Goal: Information Seeking & Learning: Understand process/instructions

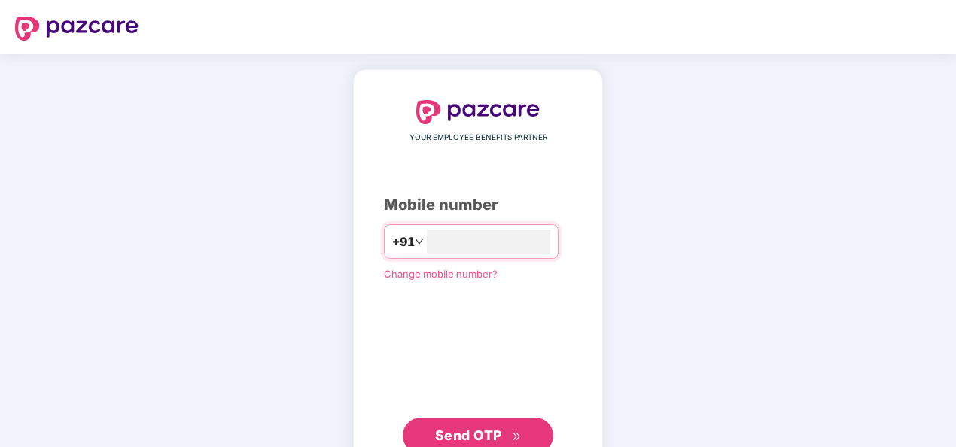
type input "**********"
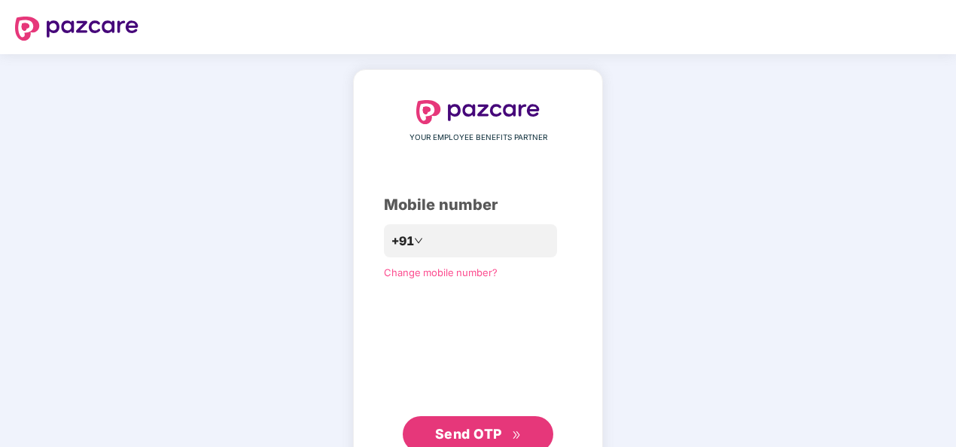
click at [384, 364] on div "**********" at bounding box center [478, 276] width 188 height 352
click at [465, 434] on span "Send OTP" at bounding box center [468, 434] width 67 height 16
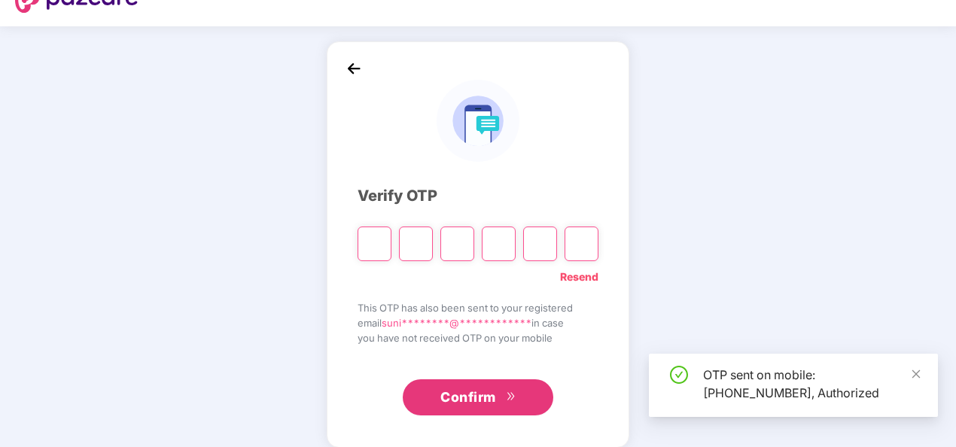
scroll to position [44, 0]
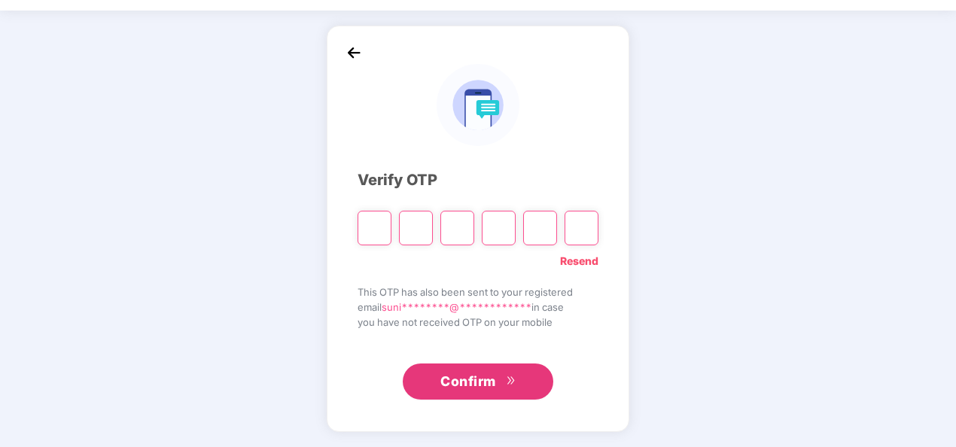
type input "*"
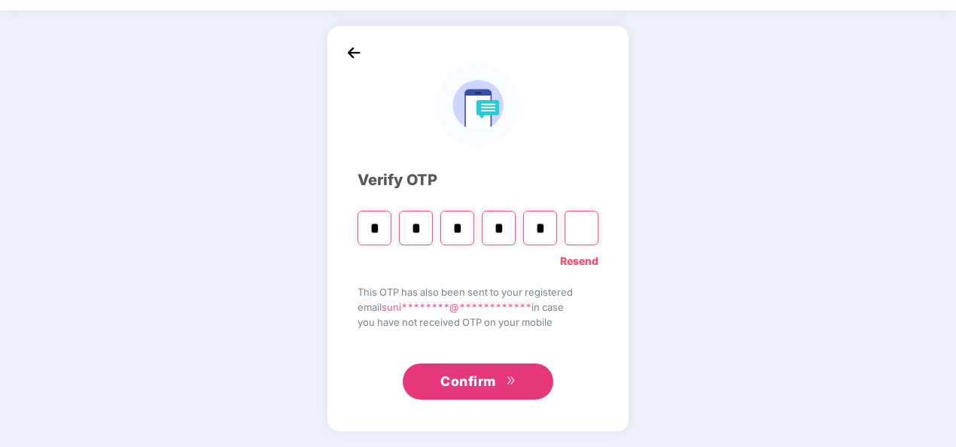
type input "*"
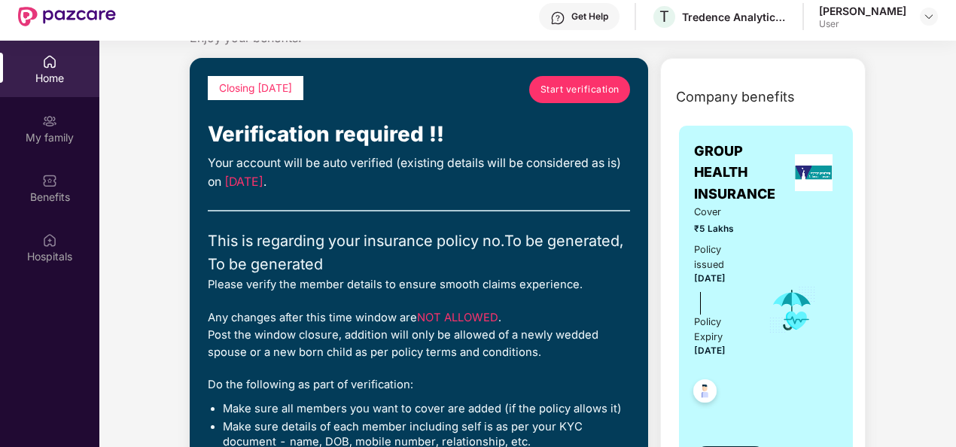
scroll to position [50, 0]
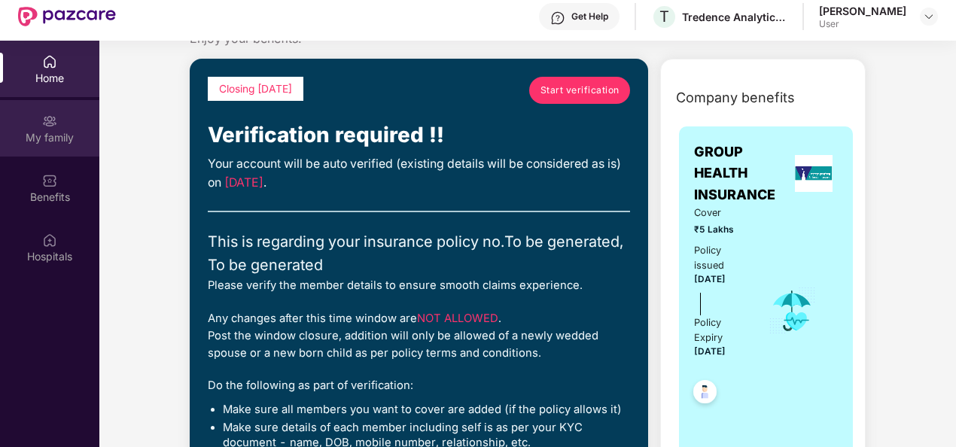
click at [44, 148] on div "My family" at bounding box center [49, 128] width 99 height 56
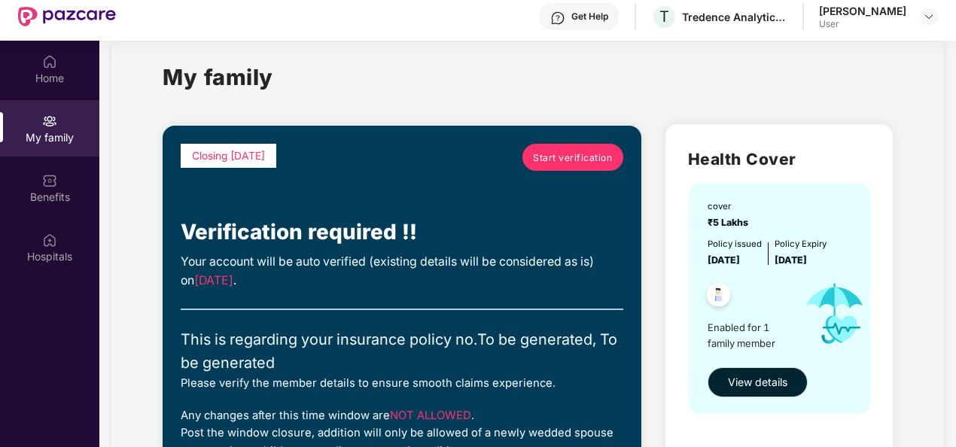
scroll to position [38, 0]
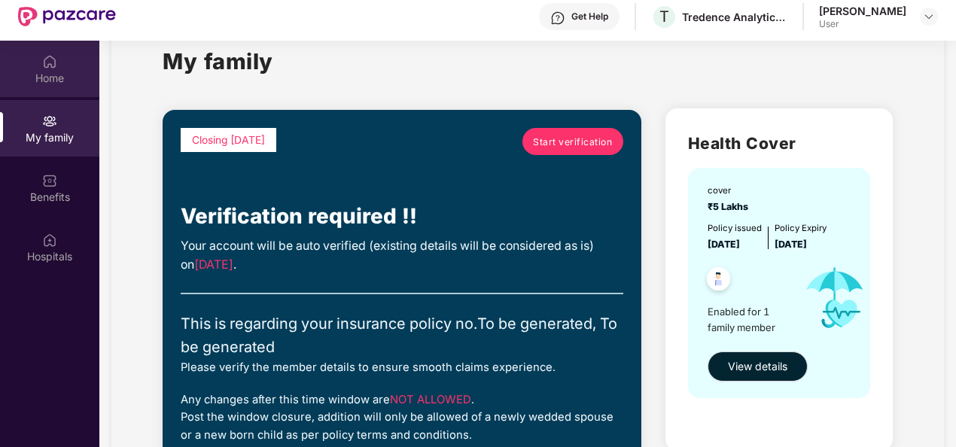
click at [53, 81] on div "Home" at bounding box center [49, 78] width 99 height 15
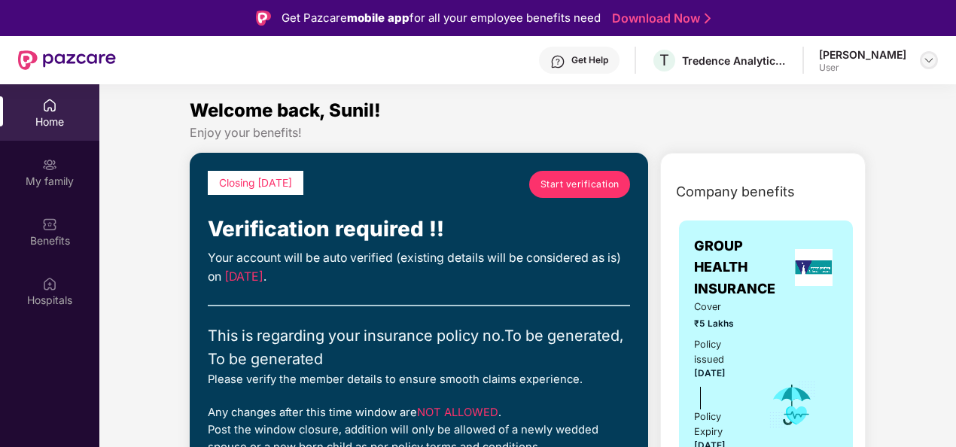
click at [931, 62] on img at bounding box center [929, 60] width 12 height 12
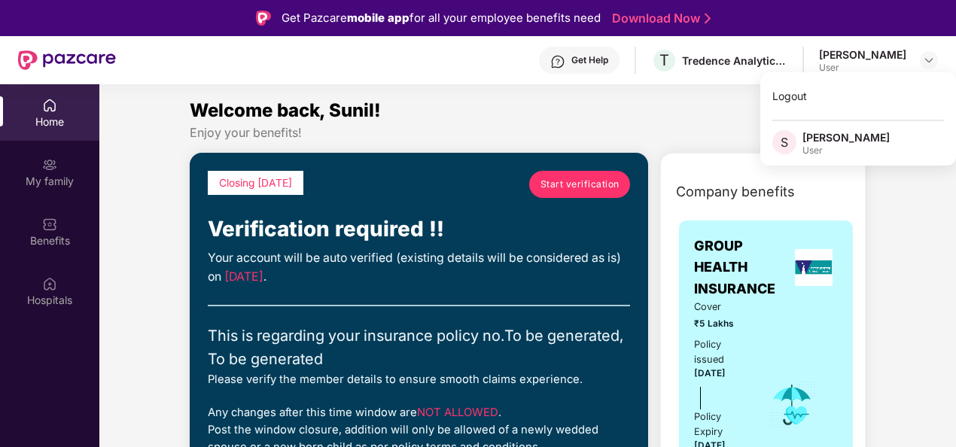
click at [608, 62] on div "Get Help" at bounding box center [589, 60] width 37 height 12
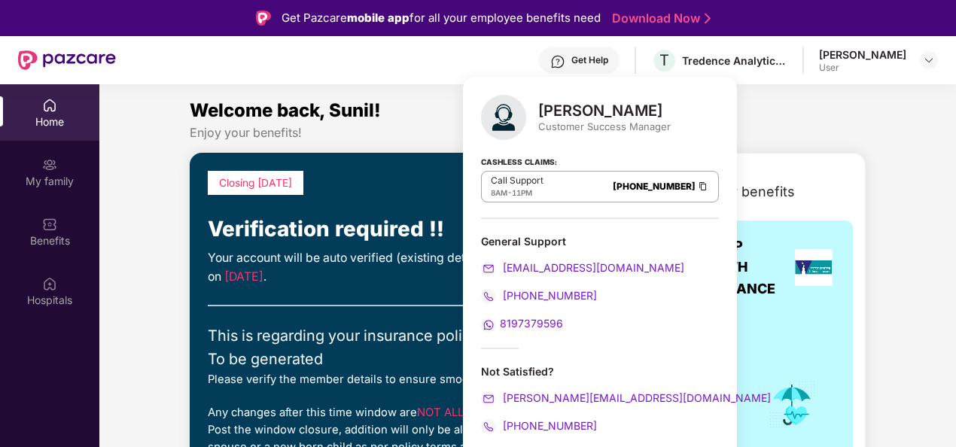
click at [444, 59] on div "Get Help T Tredence Analytics Solutions Private Limited Sunil Badugu User" at bounding box center [527, 60] width 822 height 48
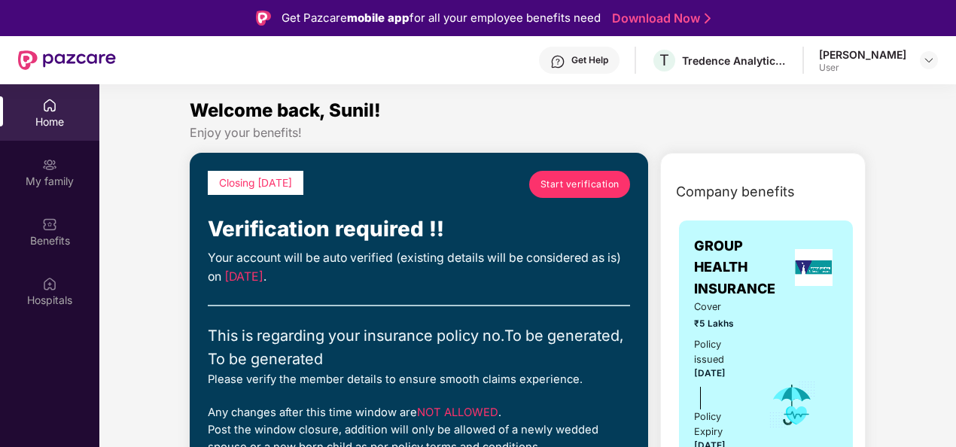
click at [593, 188] on span "Start verification" at bounding box center [580, 184] width 79 height 14
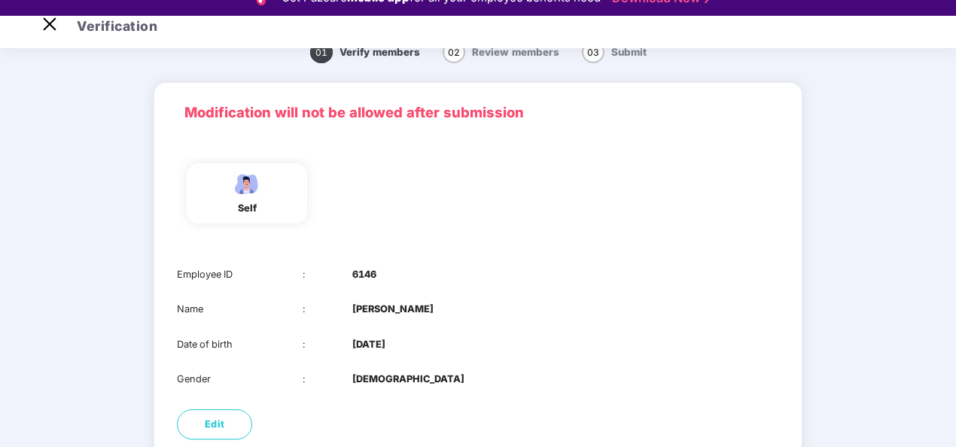
scroll to position [146, 0]
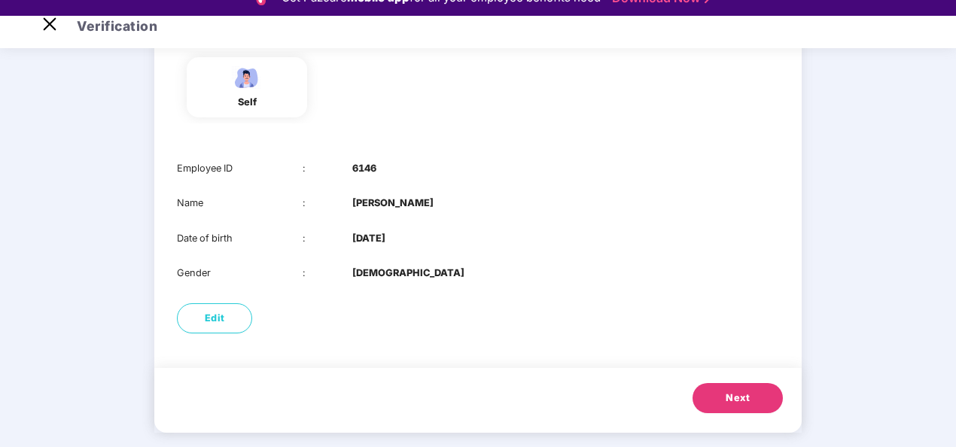
click at [739, 405] on span "Next" at bounding box center [738, 398] width 24 height 15
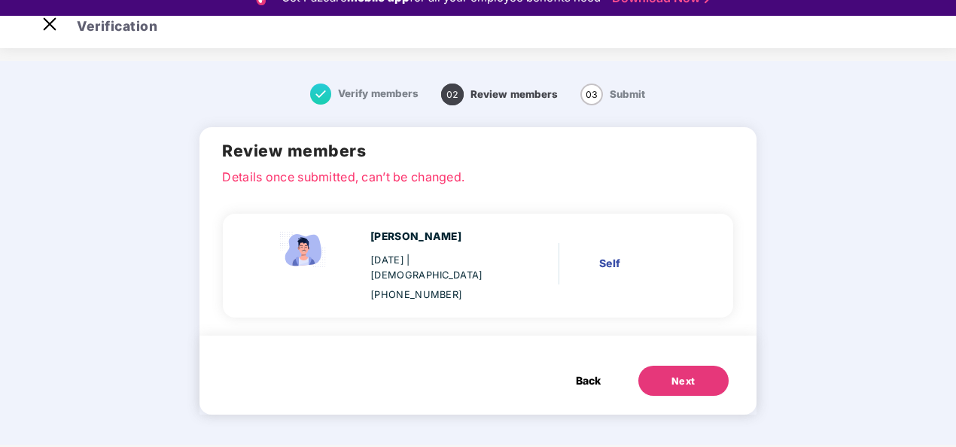
scroll to position [0, 0]
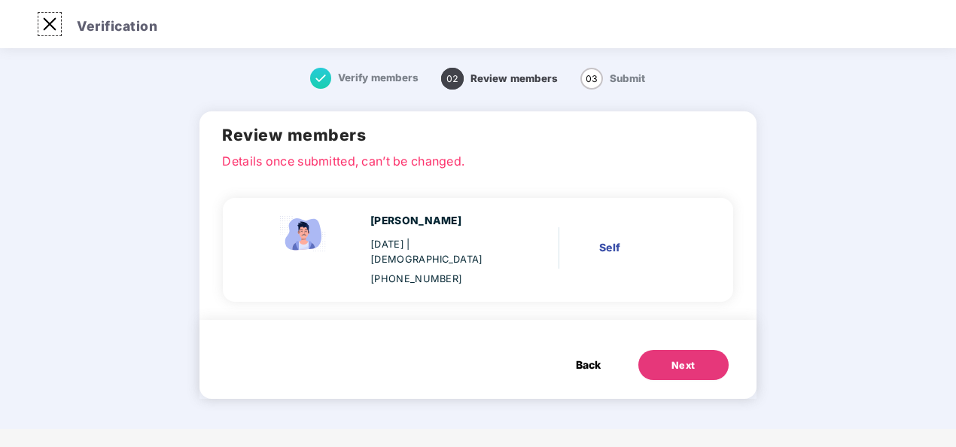
click at [47, 29] on img at bounding box center [50, 24] width 24 height 24
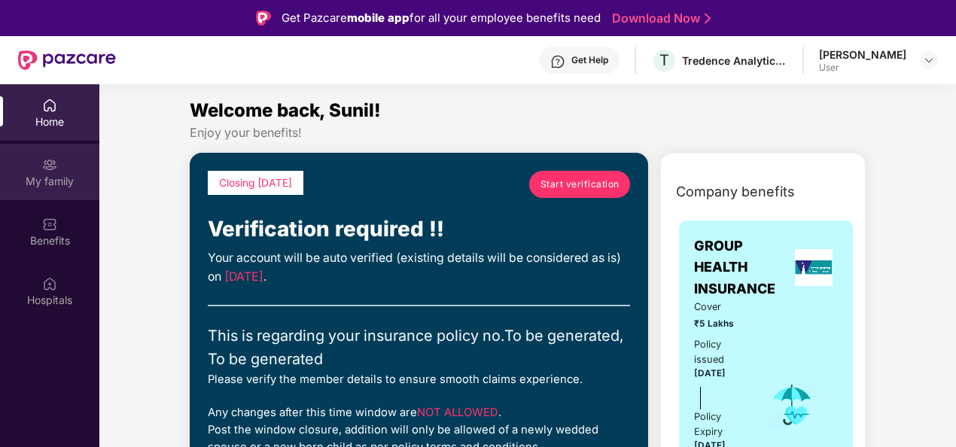
click at [41, 180] on div "My family" at bounding box center [49, 181] width 99 height 15
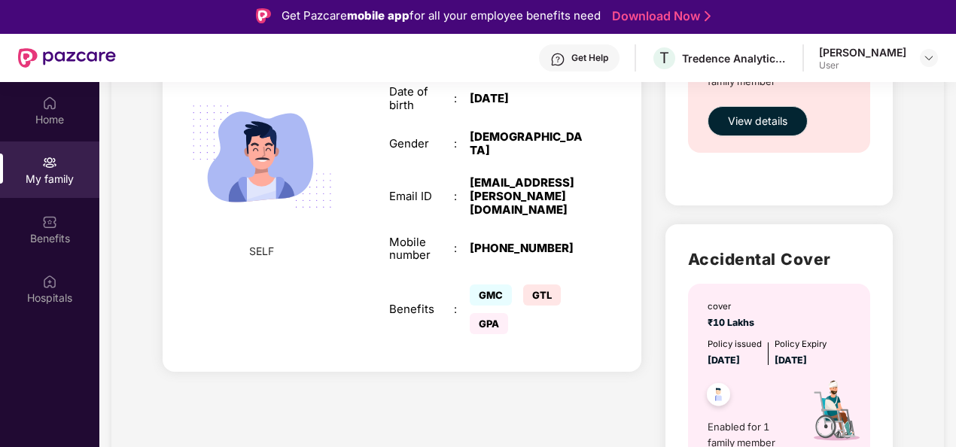
scroll to position [786, 0]
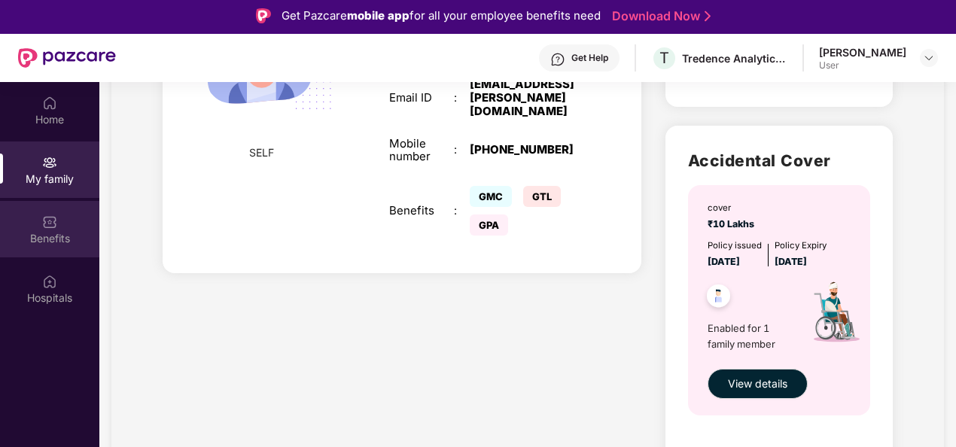
click at [41, 236] on div "Benefits" at bounding box center [49, 237] width 99 height 15
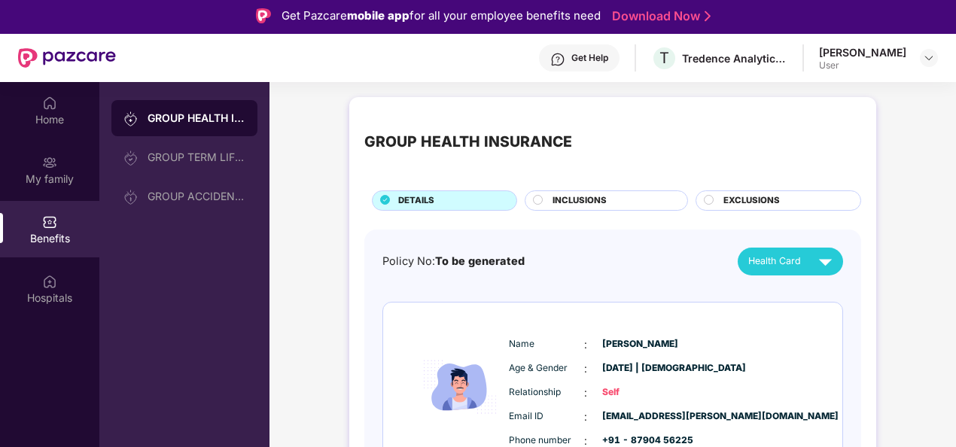
scroll to position [77, 0]
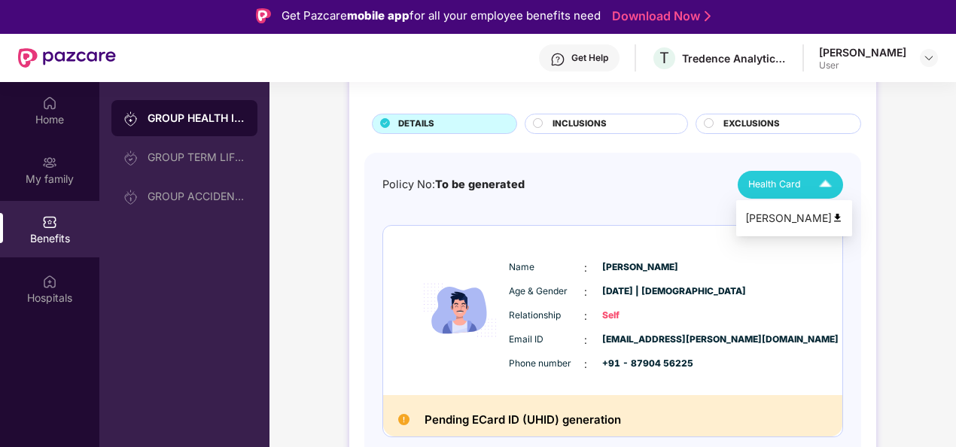
click at [822, 187] on img at bounding box center [825, 185] width 26 height 26
click at [585, 182] on div "Policy No: To be generated Health Card" at bounding box center [613, 185] width 461 height 28
click at [592, 121] on span "INCLUSIONS" at bounding box center [580, 124] width 54 height 14
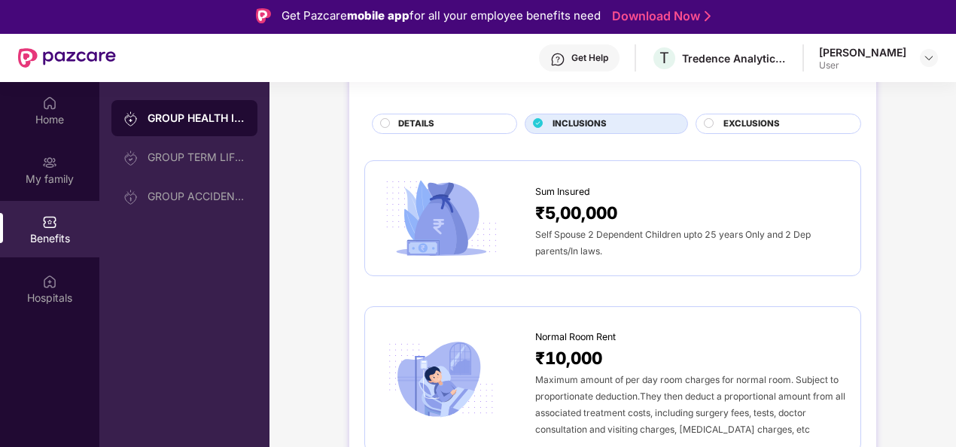
click at [738, 119] on span "EXCLUSIONS" at bounding box center [752, 124] width 56 height 14
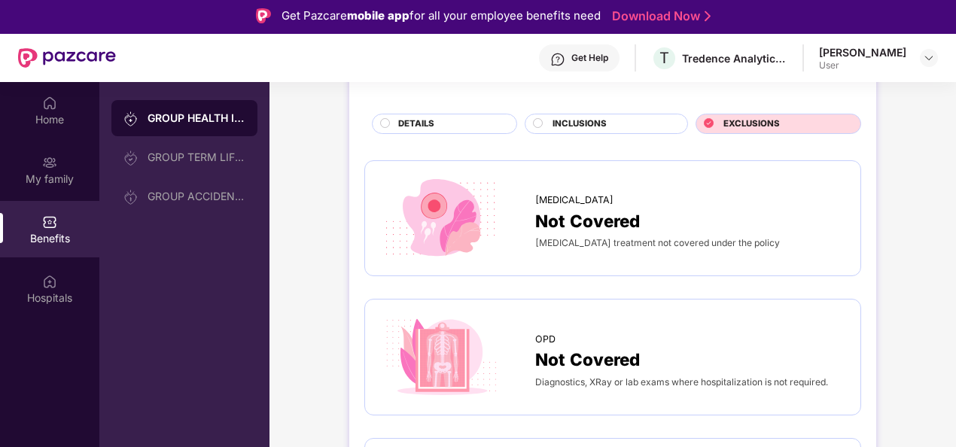
click at [420, 120] on span "DETAILS" at bounding box center [416, 124] width 36 height 14
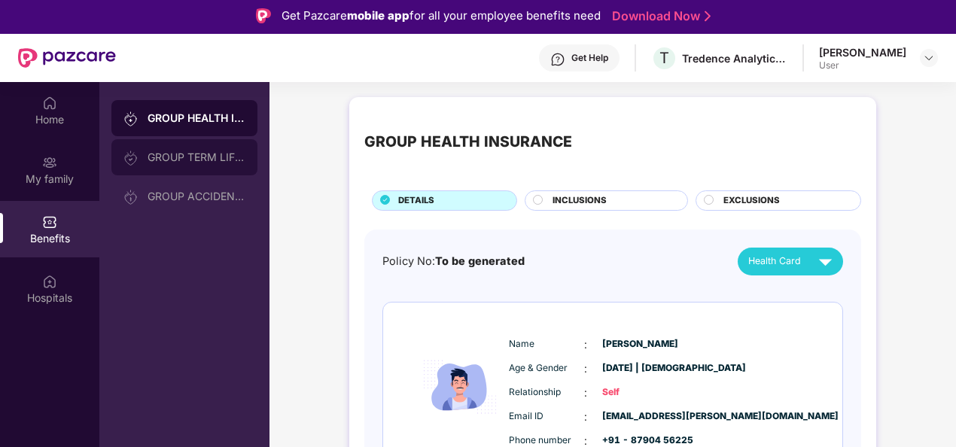
click at [179, 161] on div "GROUP TERM LIFE INSURANCE" at bounding box center [197, 157] width 98 height 12
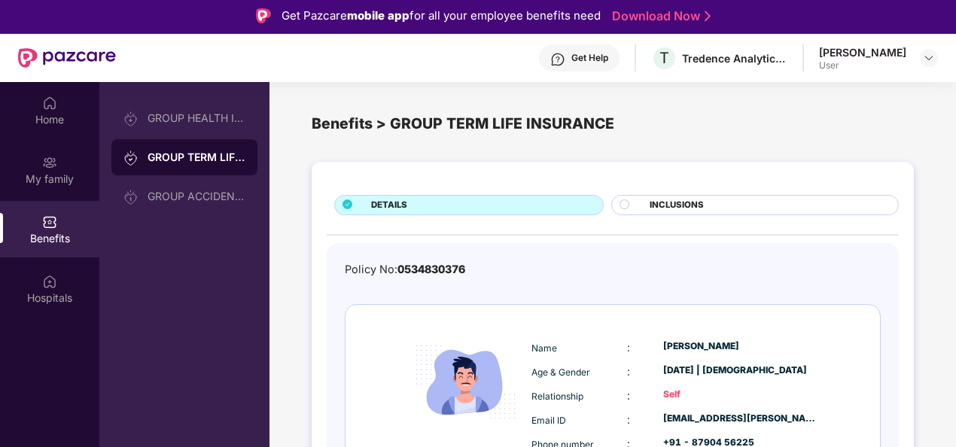
scroll to position [39, 0]
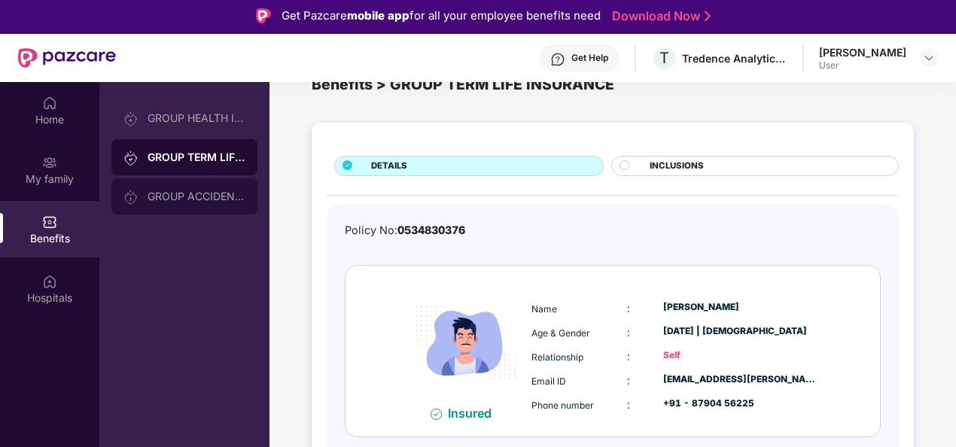
click at [197, 189] on div "GROUP ACCIDENTAL INSURANCE" at bounding box center [184, 196] width 146 height 36
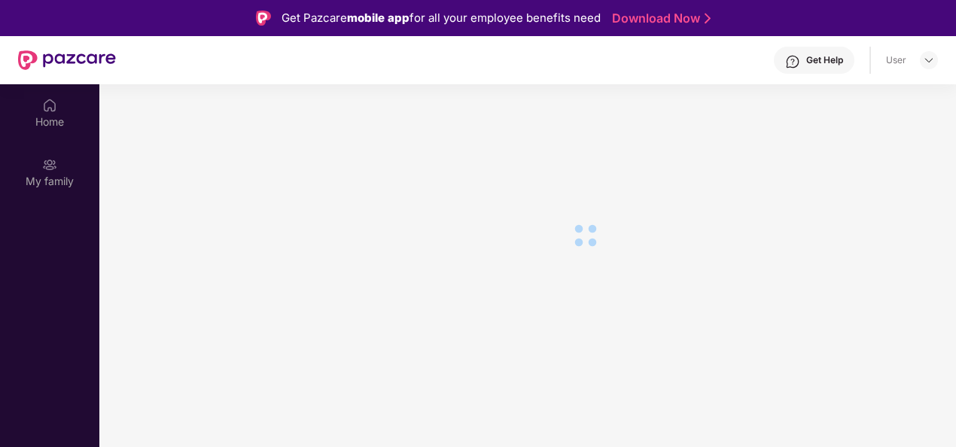
scroll to position [2, 0]
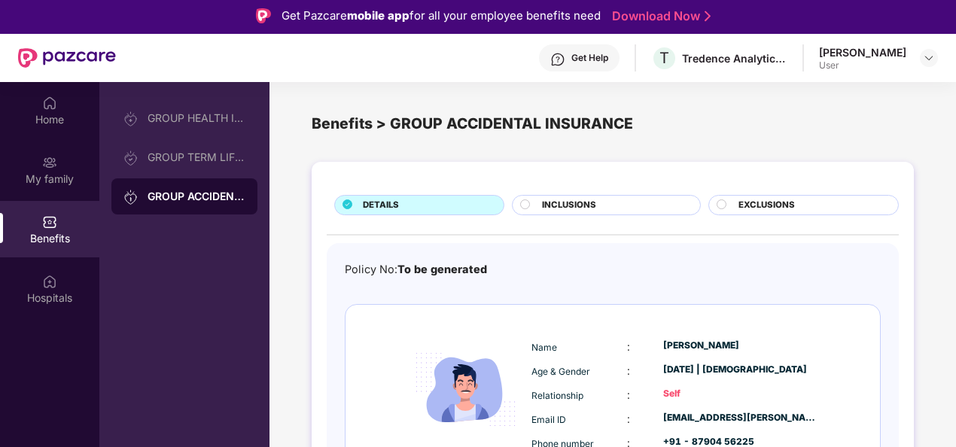
click at [72, 169] on div "My family" at bounding box center [49, 170] width 99 height 56
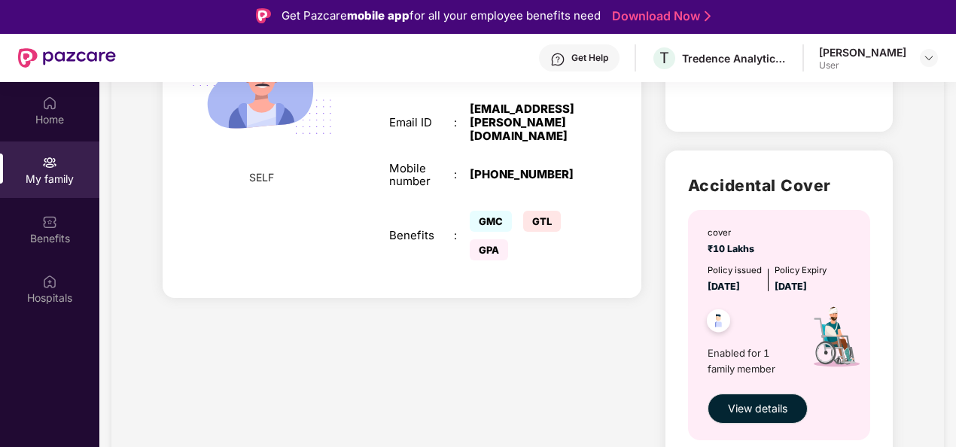
scroll to position [762, 0]
click at [934, 59] on img at bounding box center [929, 58] width 12 height 12
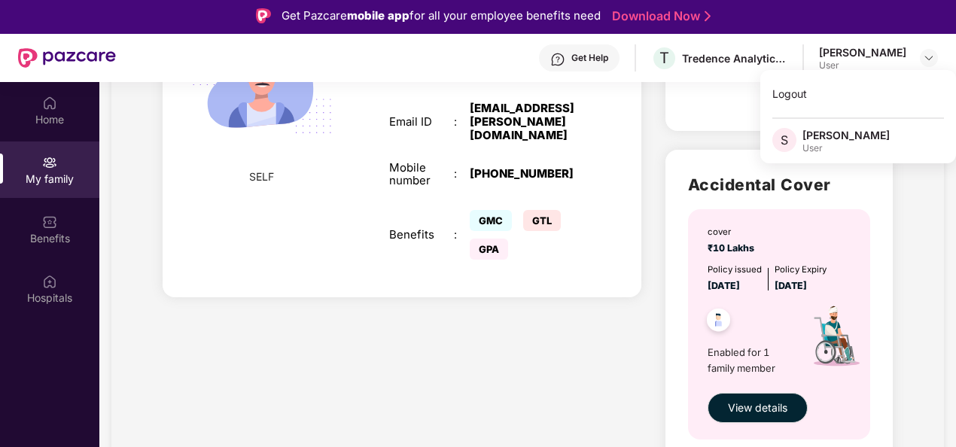
click at [788, 142] on span "S" at bounding box center [785, 140] width 24 height 24
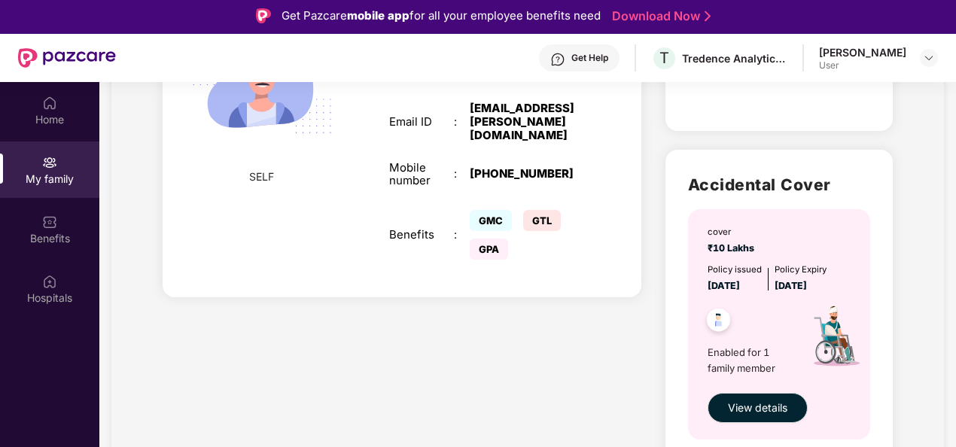
click at [608, 57] on div "Get Help" at bounding box center [589, 58] width 37 height 12
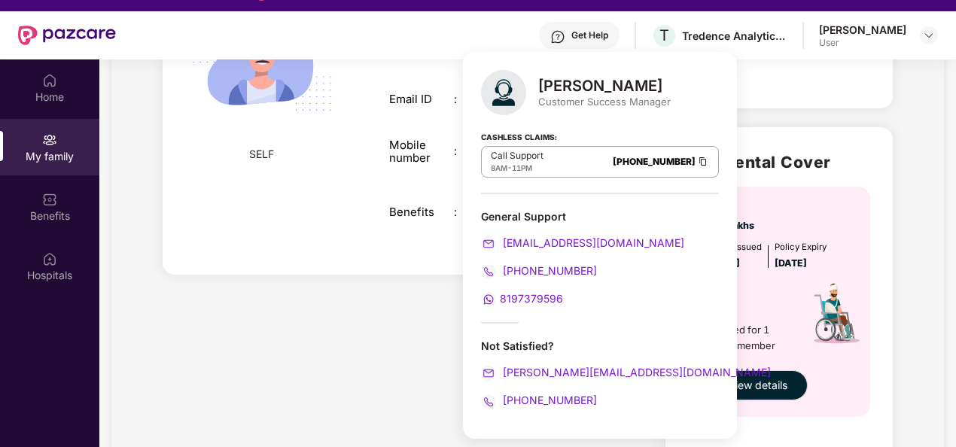
scroll to position [0, 0]
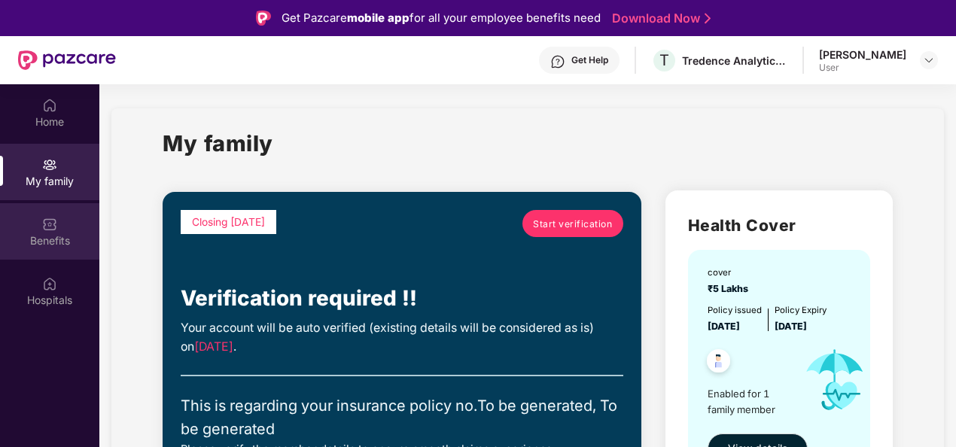
click at [43, 236] on div "Benefits" at bounding box center [49, 240] width 99 height 15
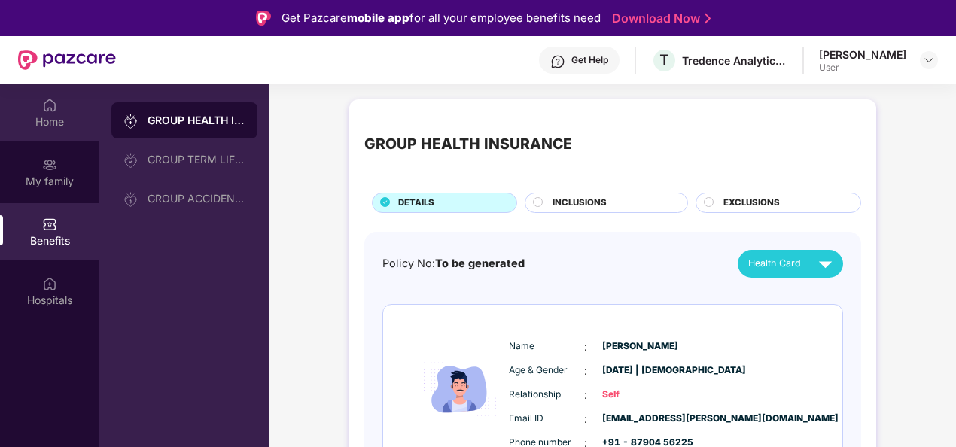
click at [59, 108] on div "Home" at bounding box center [49, 112] width 99 height 56
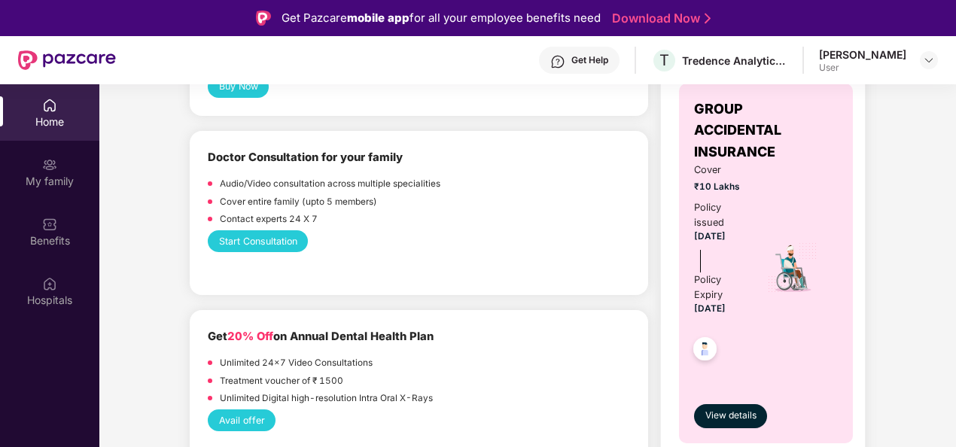
scroll to position [900, 0]
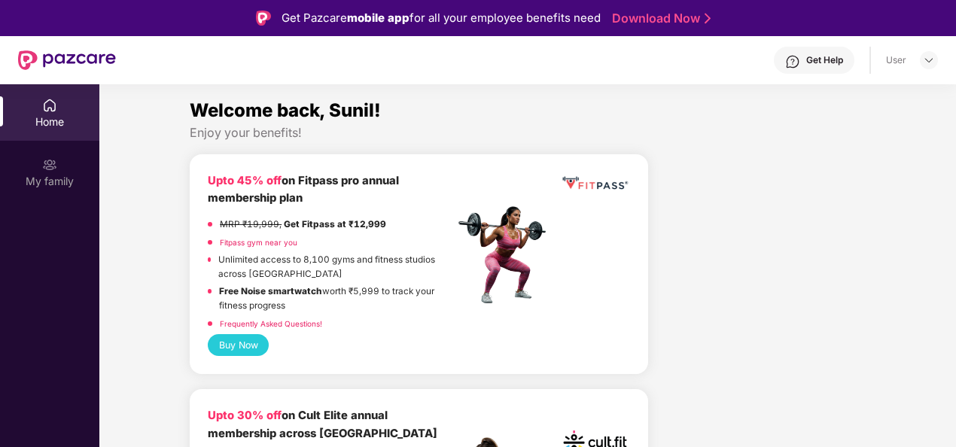
click at [925, 63] on img at bounding box center [929, 60] width 12 height 12
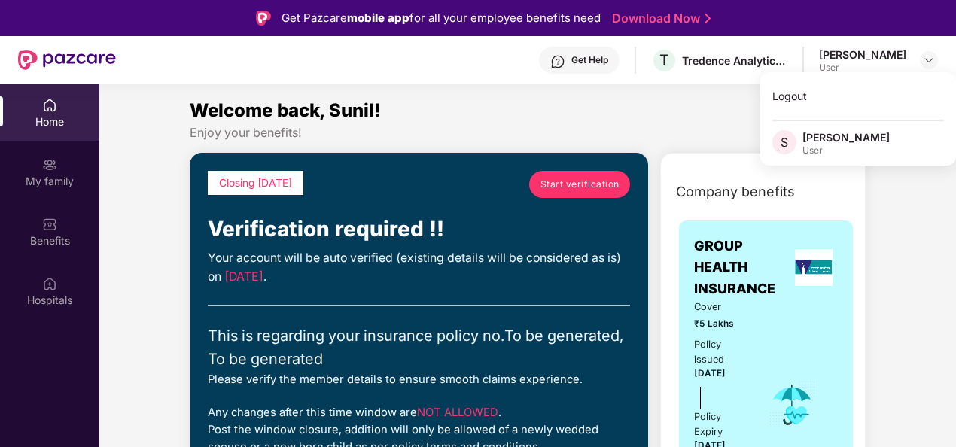
click at [480, 96] on div "Welcome back, Sunil!" at bounding box center [528, 110] width 676 height 29
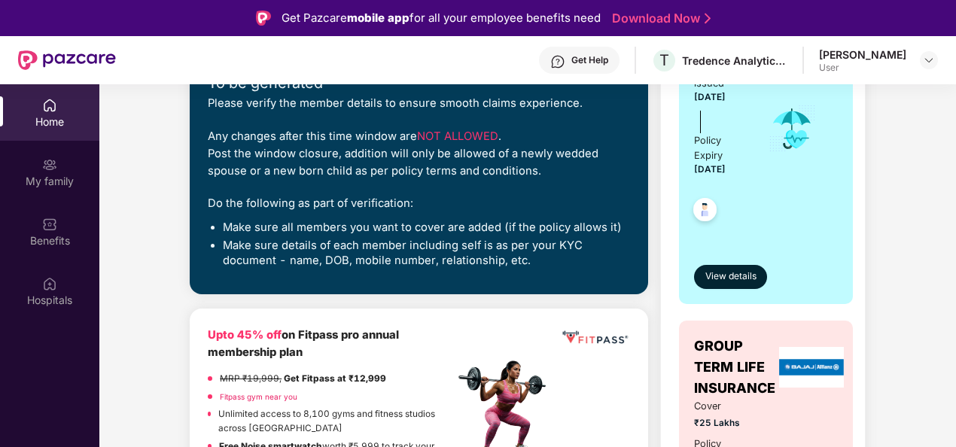
scroll to position [277, 0]
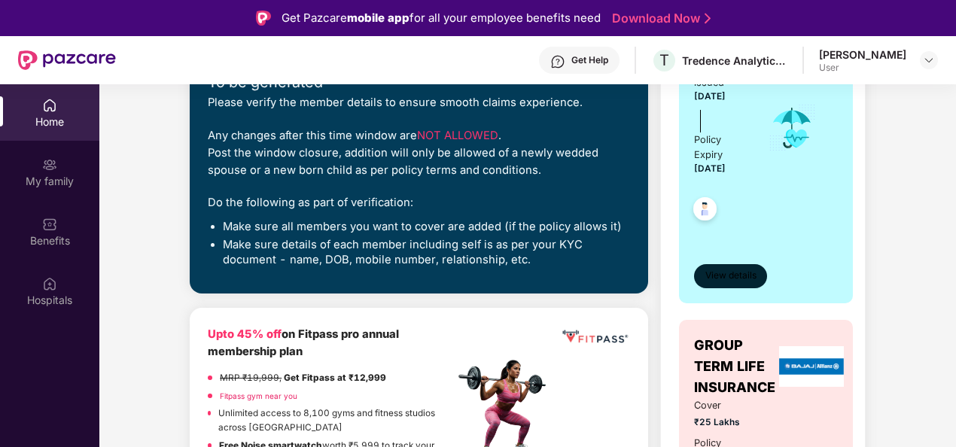
click at [715, 277] on span "View details" at bounding box center [731, 276] width 51 height 14
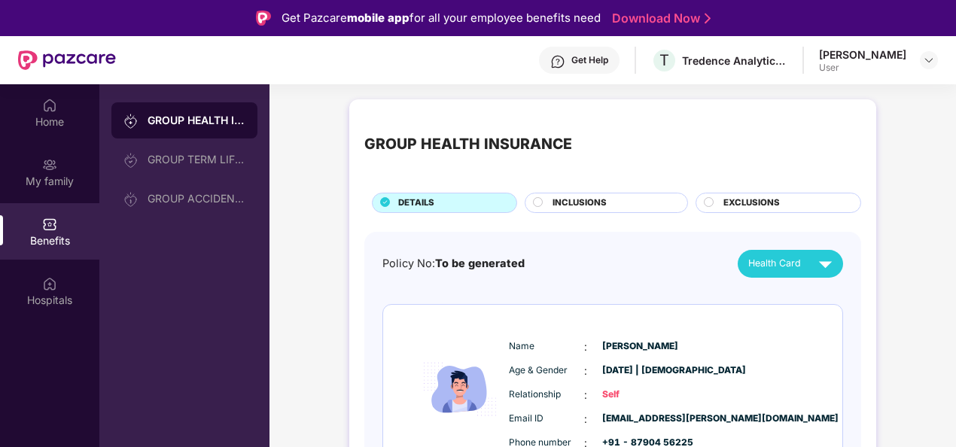
scroll to position [77, 0]
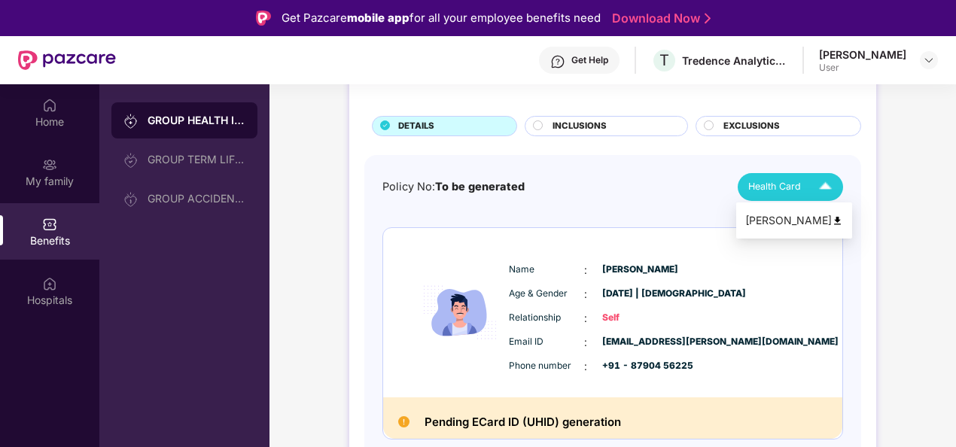
click at [795, 183] on span "Health Card" at bounding box center [774, 186] width 53 height 15
click at [832, 221] on img at bounding box center [837, 220] width 11 height 11
click at [385, 66] on div "Get Help T Tredence Analytics Solutions Private Limited Sunil Badugu User" at bounding box center [527, 60] width 822 height 48
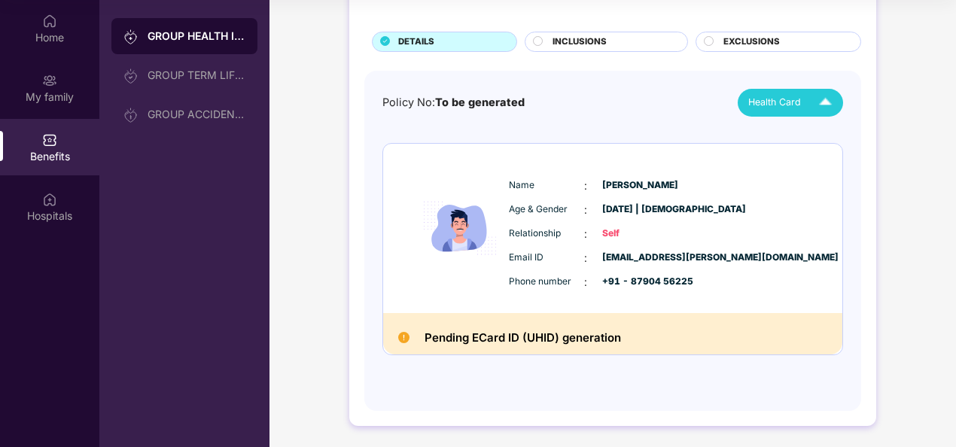
scroll to position [0, 0]
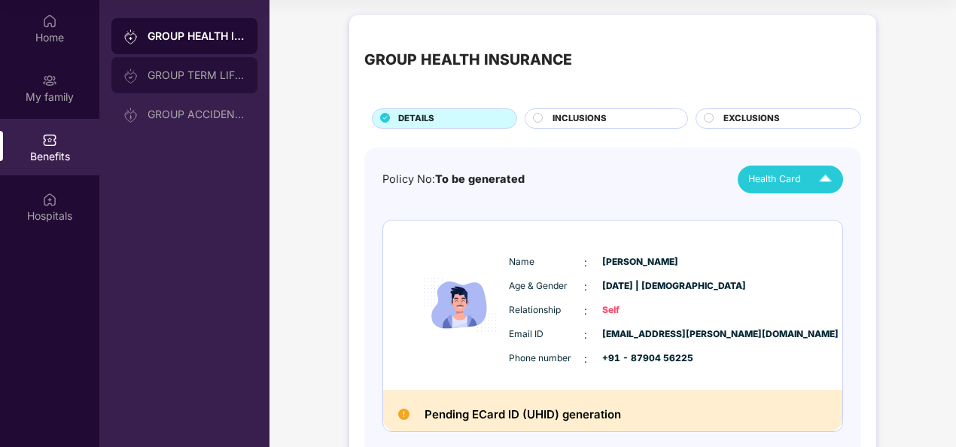
click at [200, 82] on div "GROUP TERM LIFE INSURANCE" at bounding box center [184, 75] width 146 height 36
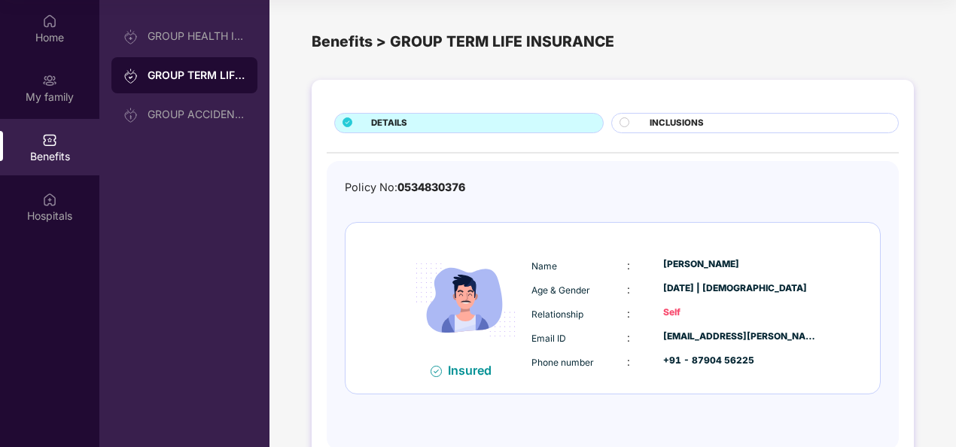
click at [676, 114] on div "INCLUSIONS" at bounding box center [755, 123] width 288 height 20
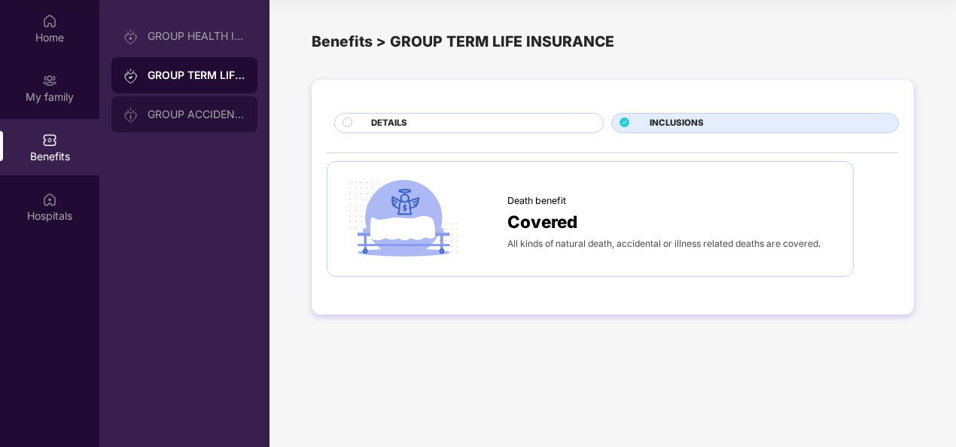
click at [203, 115] on div "GROUP ACCIDENTAL INSURANCE" at bounding box center [197, 114] width 98 height 12
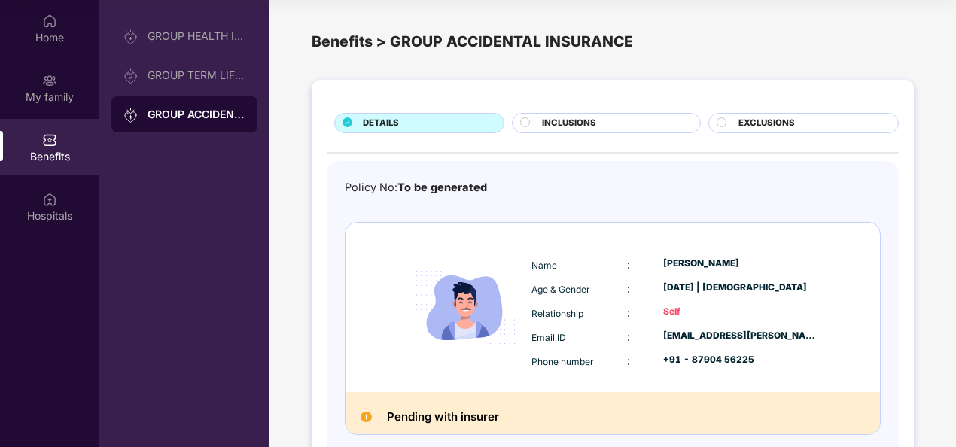
click at [580, 122] on span "INCLUSIONS" at bounding box center [569, 124] width 54 height 14
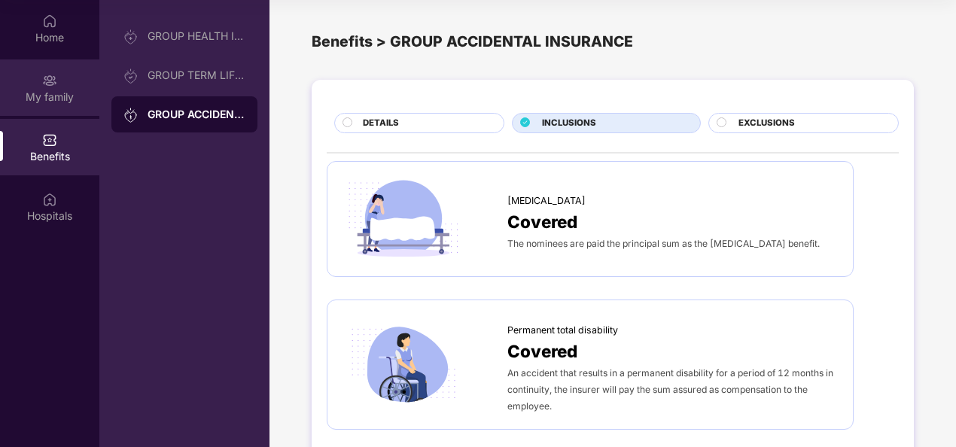
click at [71, 90] on div "My family" at bounding box center [49, 97] width 99 height 15
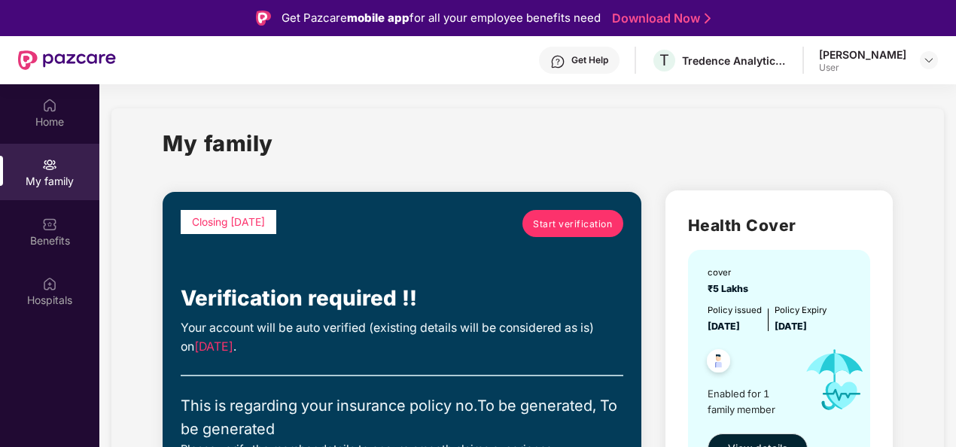
click at [904, 51] on div "[PERSON_NAME]" at bounding box center [862, 54] width 87 height 14
click at [926, 61] on img at bounding box center [929, 60] width 12 height 12
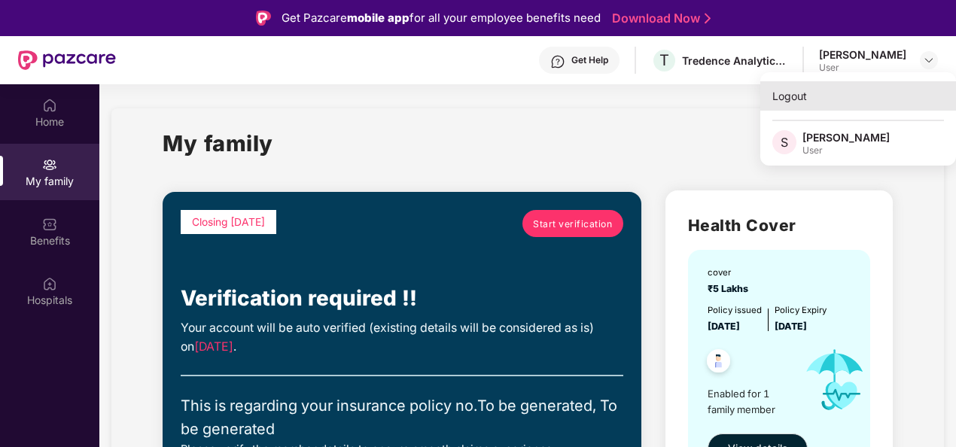
click at [794, 89] on div "Logout" at bounding box center [858, 95] width 196 height 29
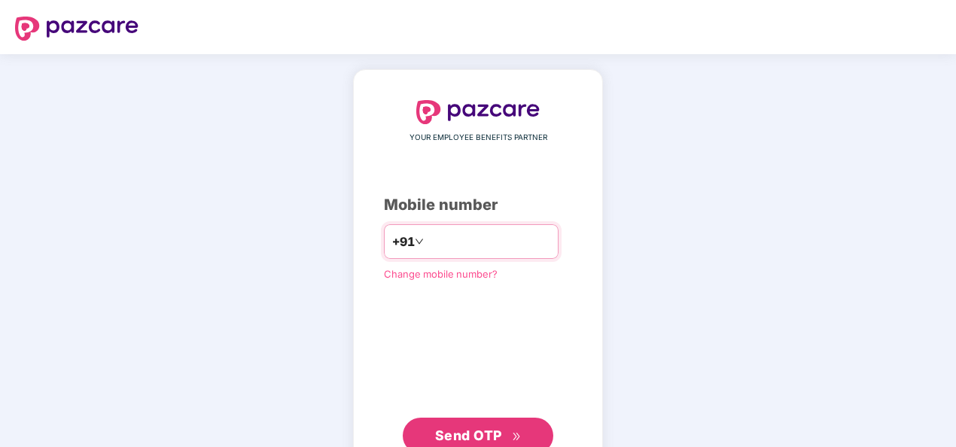
click at [471, 246] on input "number" at bounding box center [488, 242] width 123 height 24
click at [427, 238] on input "**********" at bounding box center [488, 242] width 123 height 24
type input "**********"
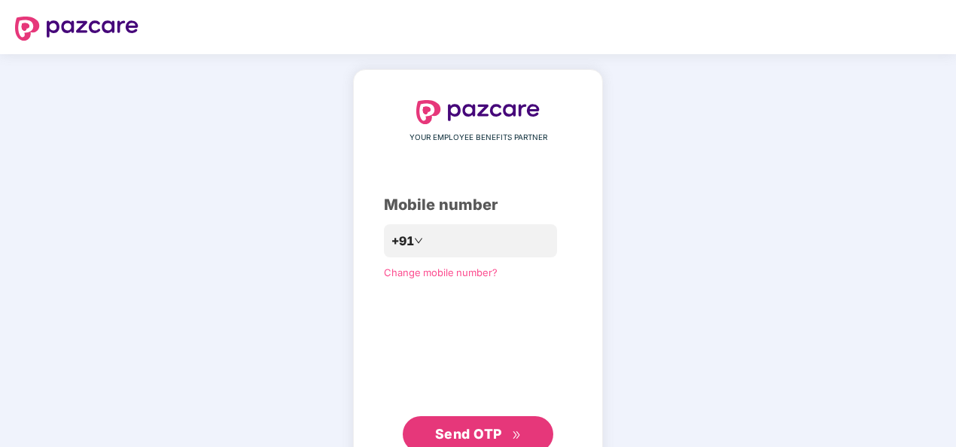
click at [464, 428] on span "Send OTP" at bounding box center [468, 434] width 67 height 16
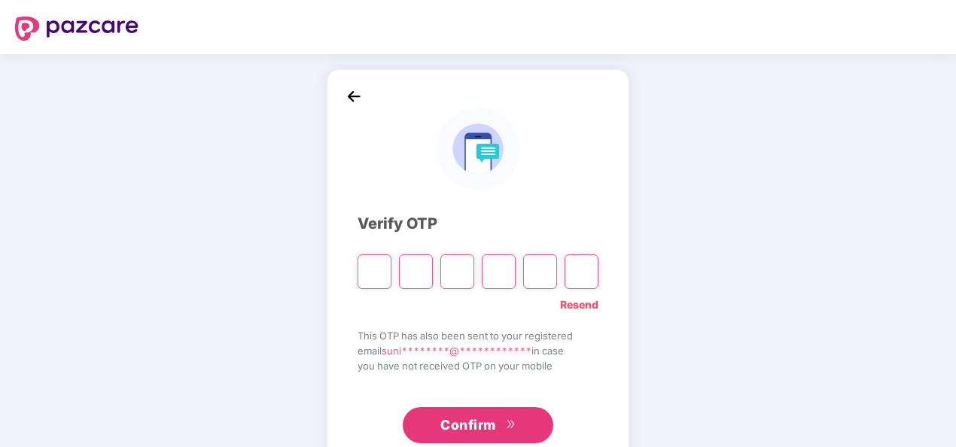
type input "*"
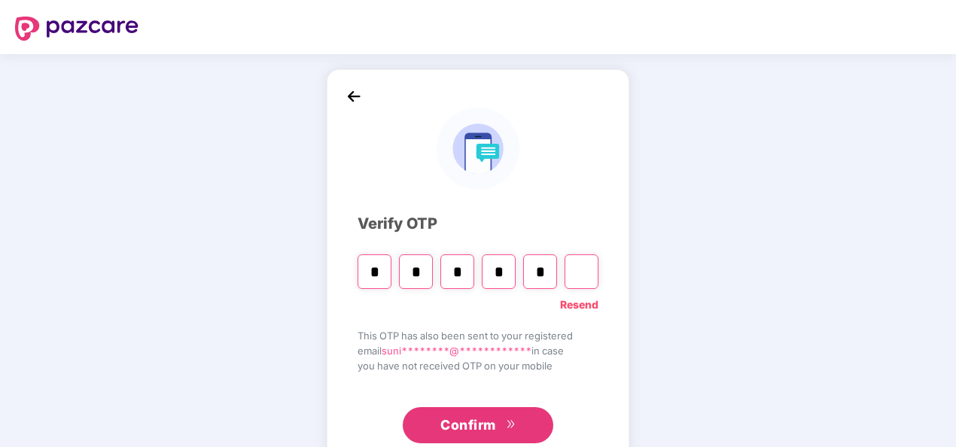
type input "*"
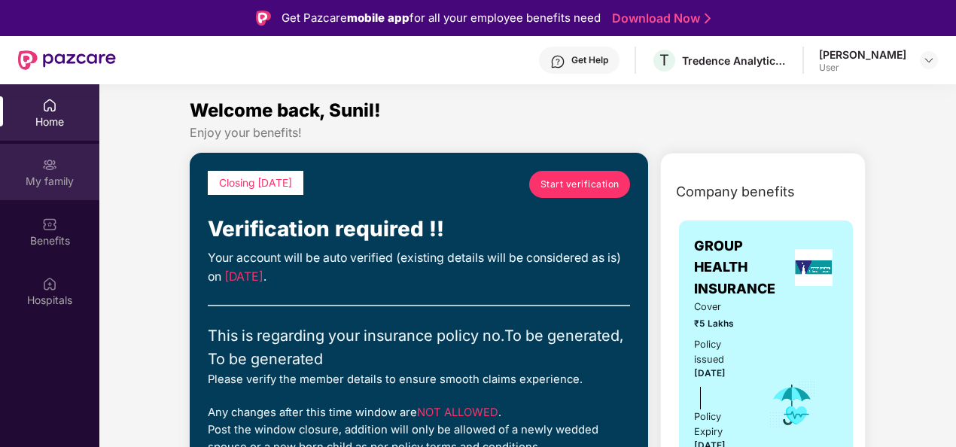
click at [41, 181] on div "My family" at bounding box center [49, 181] width 99 height 15
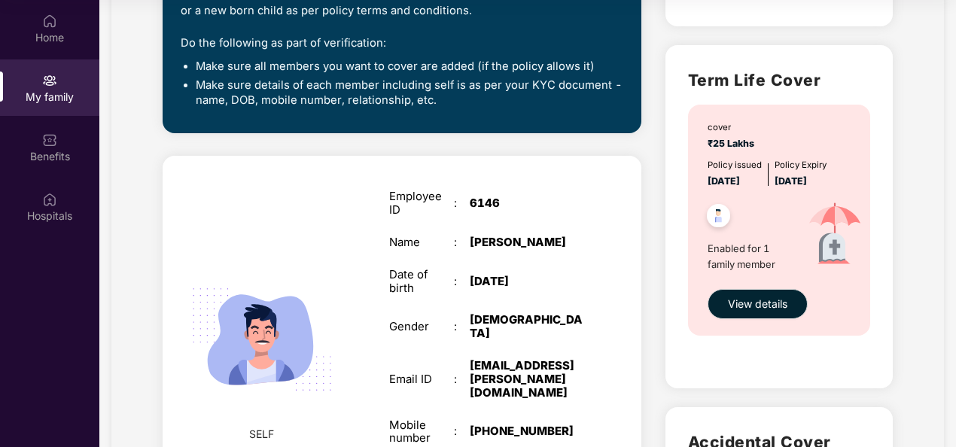
scroll to position [437, 0]
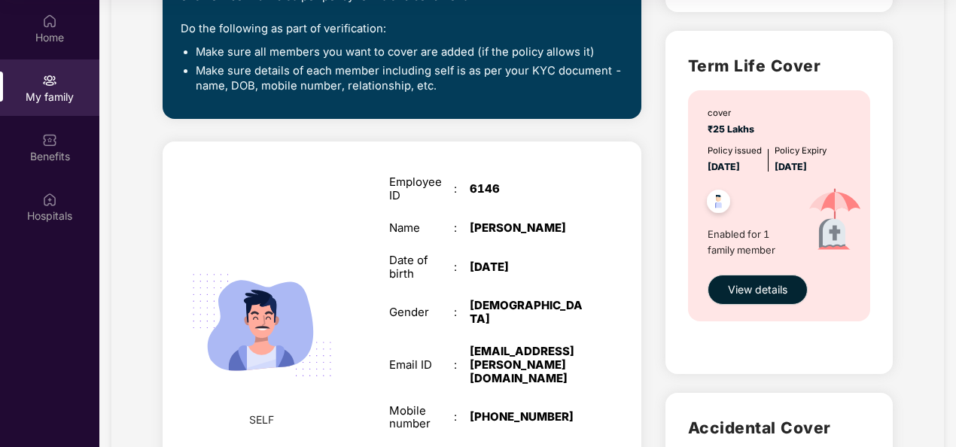
click at [282, 89] on li "Make sure details of each member including self is as per your KYC document - n…" at bounding box center [410, 78] width 428 height 29
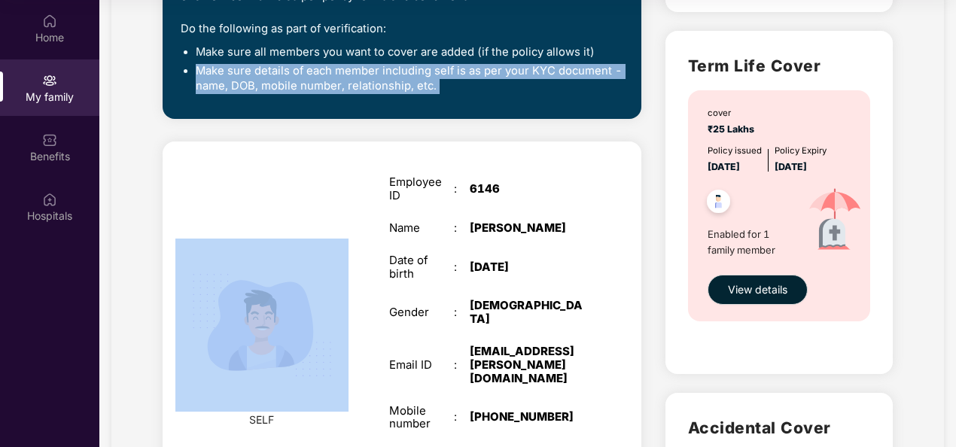
click at [282, 89] on li "Make sure details of each member including self is as per your KYC document - n…" at bounding box center [410, 78] width 428 height 29
click at [146, 155] on div "My family Closing in 6 days Start verification Verification required !! Your ac…" at bounding box center [527, 179] width 833 height 1185
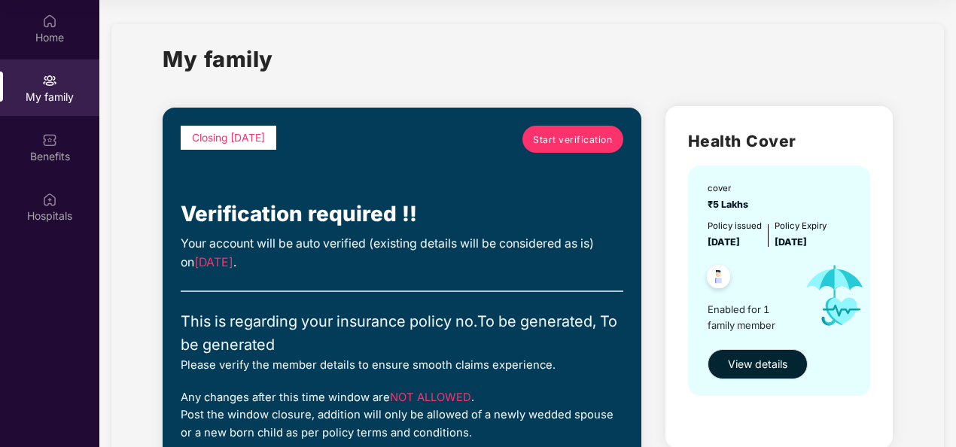
scroll to position [0, 0]
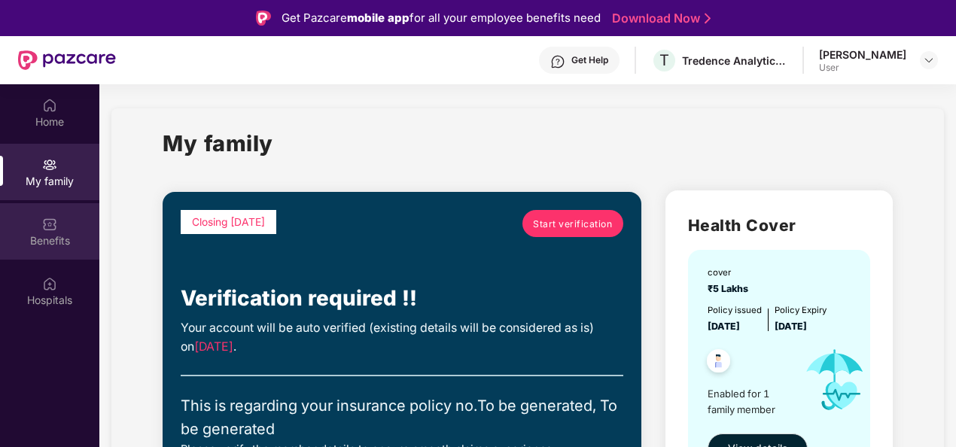
click at [50, 221] on img at bounding box center [49, 224] width 15 height 15
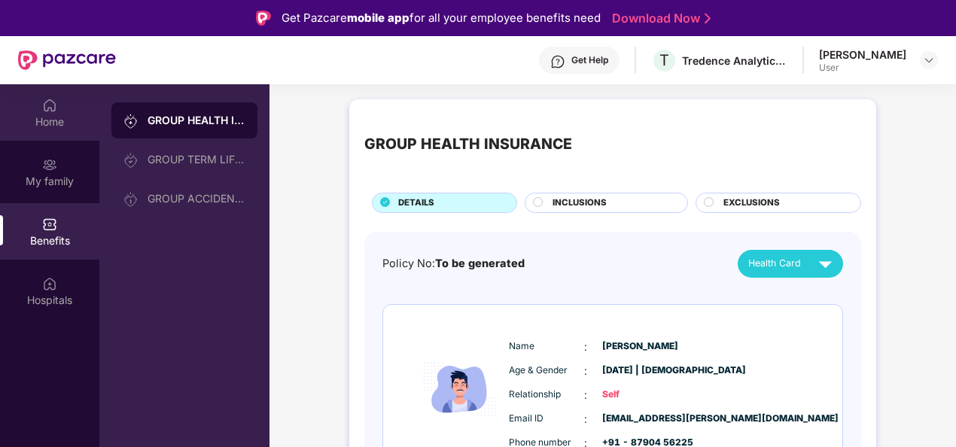
click at [61, 92] on div "Home" at bounding box center [49, 112] width 99 height 56
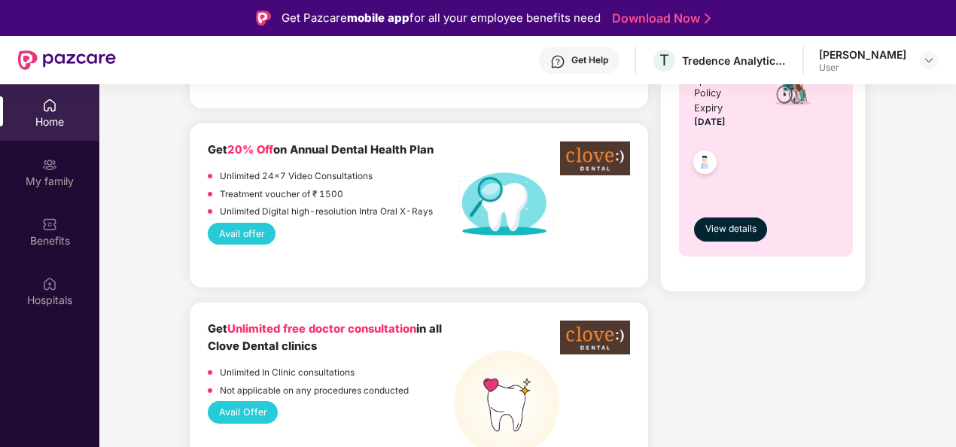
scroll to position [1077, 0]
click at [239, 230] on button "Avail offer" at bounding box center [242, 233] width 68 height 22
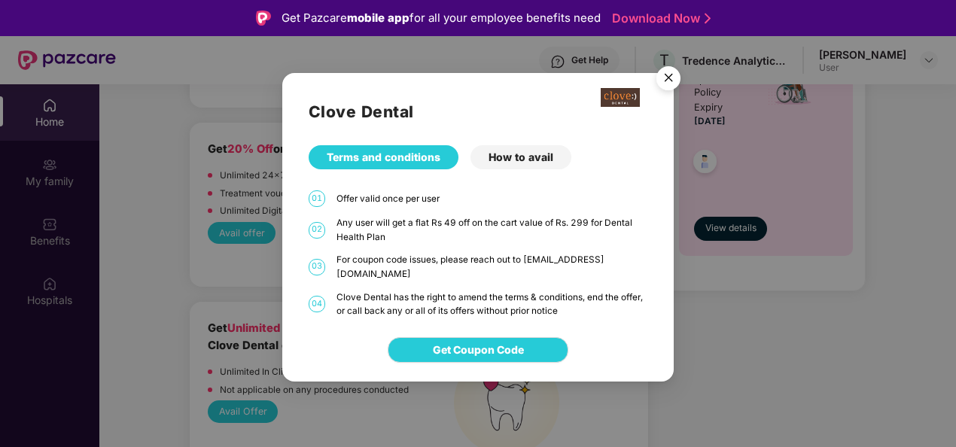
click at [548, 161] on div "How to avail" at bounding box center [521, 157] width 101 height 24
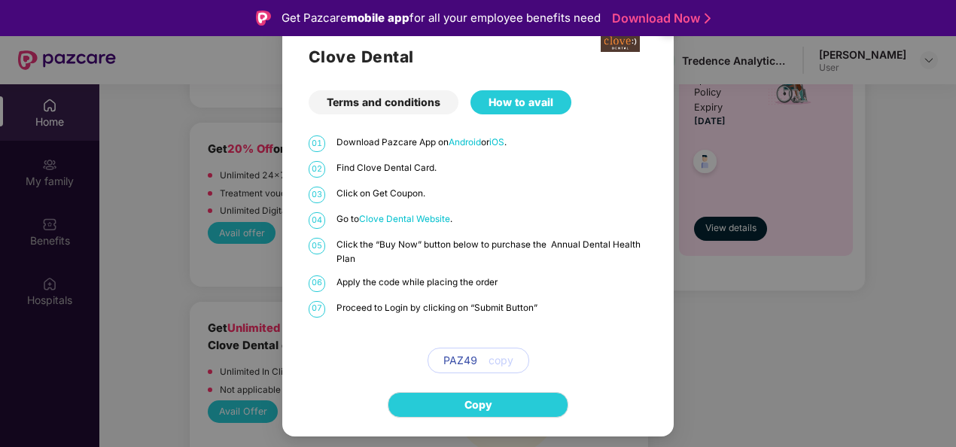
click at [498, 361] on span "copy" at bounding box center [501, 360] width 25 height 17
drag, startPoint x: 441, startPoint y: 360, endPoint x: 478, endPoint y: 360, distance: 36.9
click at [478, 360] on div "PAZ49 copy" at bounding box center [479, 361] width 102 height 26
copy span "PAZ49"
click at [374, 341] on div "01 Download Pazcare App on Android or iOS . 02 Find Clove Dental Card. 03 Click…" at bounding box center [478, 254] width 339 height 237
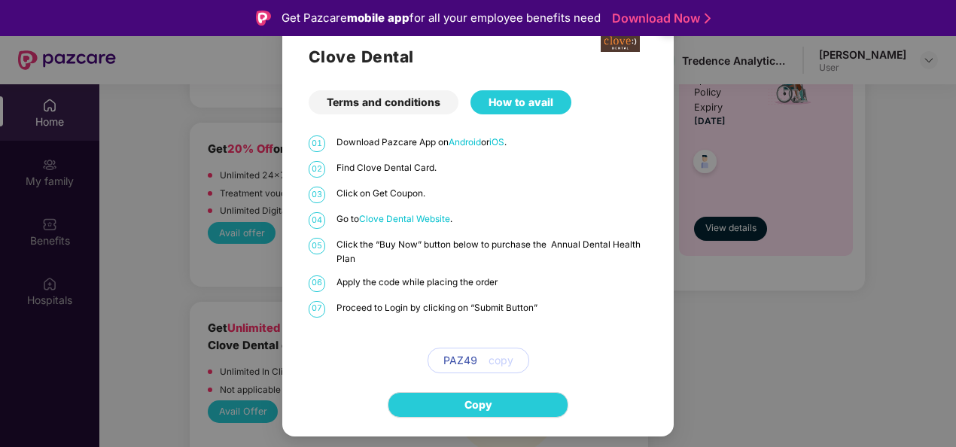
scroll to position [84, 0]
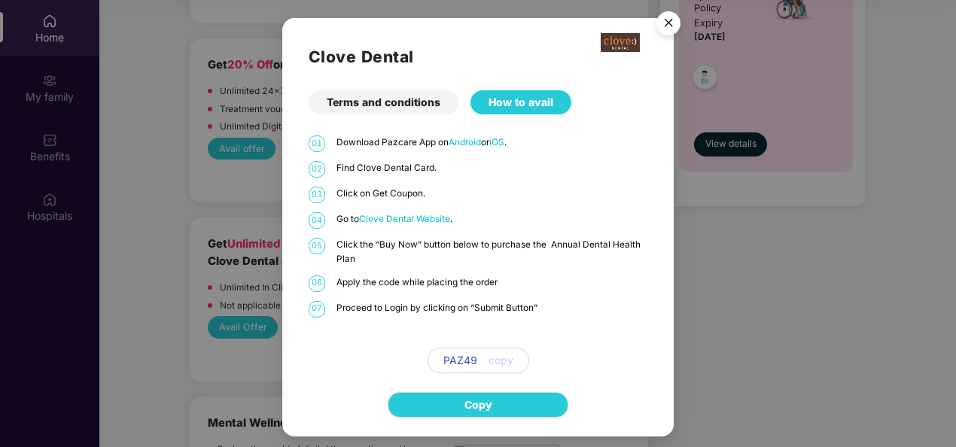
click at [672, 20] on img "Close" at bounding box center [669, 26] width 42 height 42
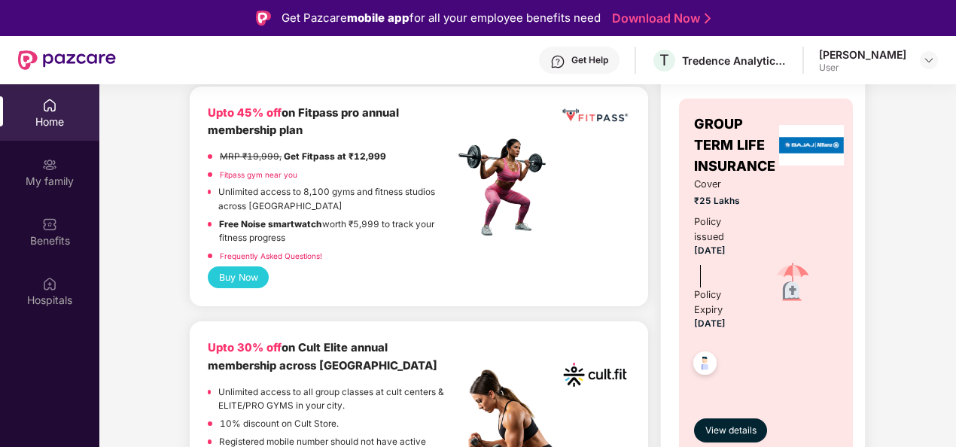
scroll to position [526, 0]
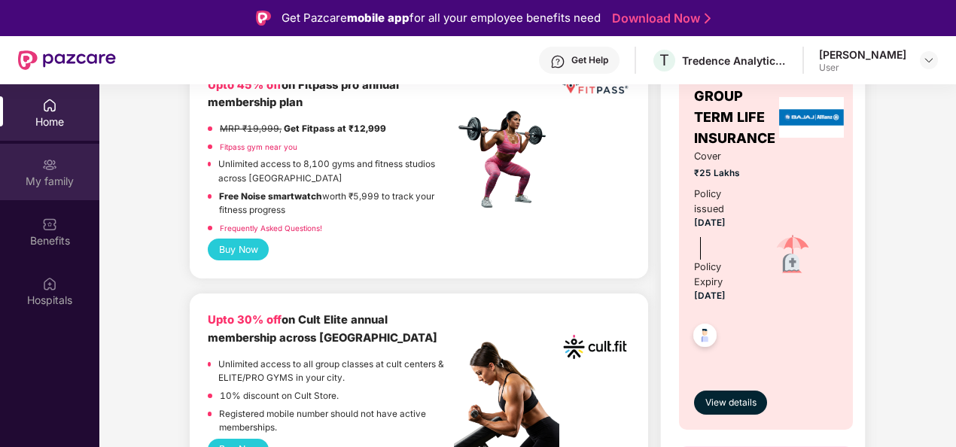
click at [49, 175] on div "My family" at bounding box center [49, 181] width 99 height 15
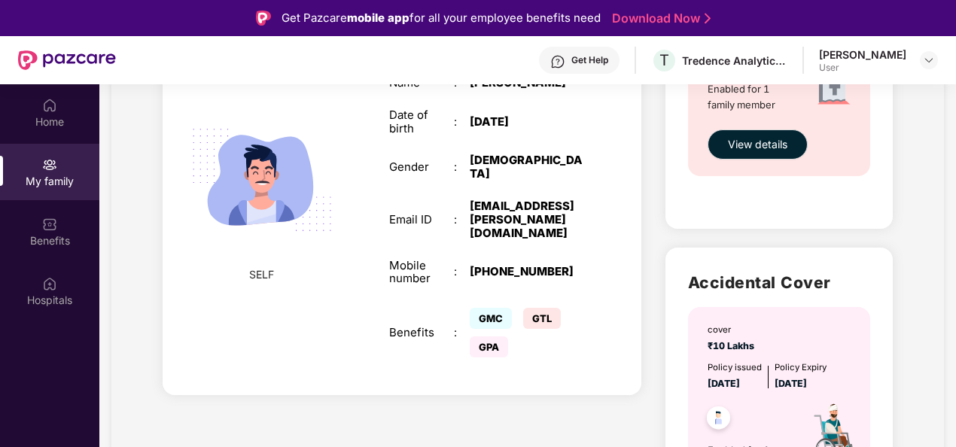
scroll to position [666, 0]
click at [306, 17] on div "Get Pazcare mobile app for all your employee benefits need" at bounding box center [441, 18] width 319 height 18
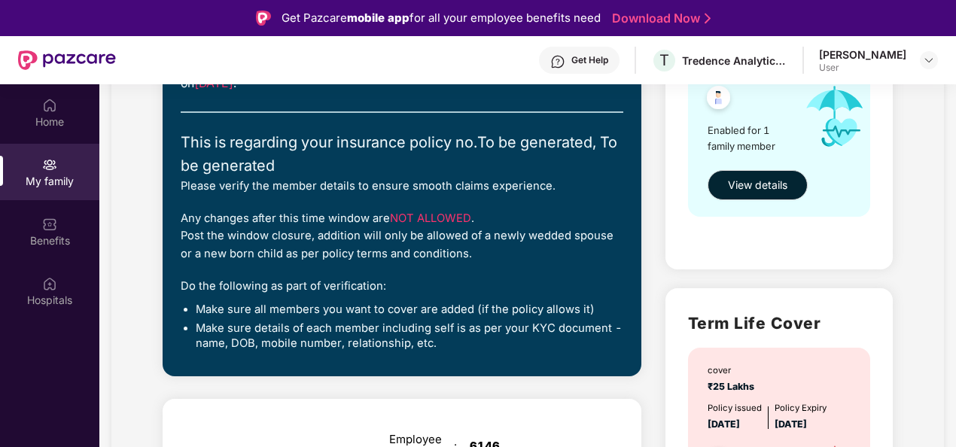
scroll to position [256, 0]
